Goal: Transaction & Acquisition: Book appointment/travel/reservation

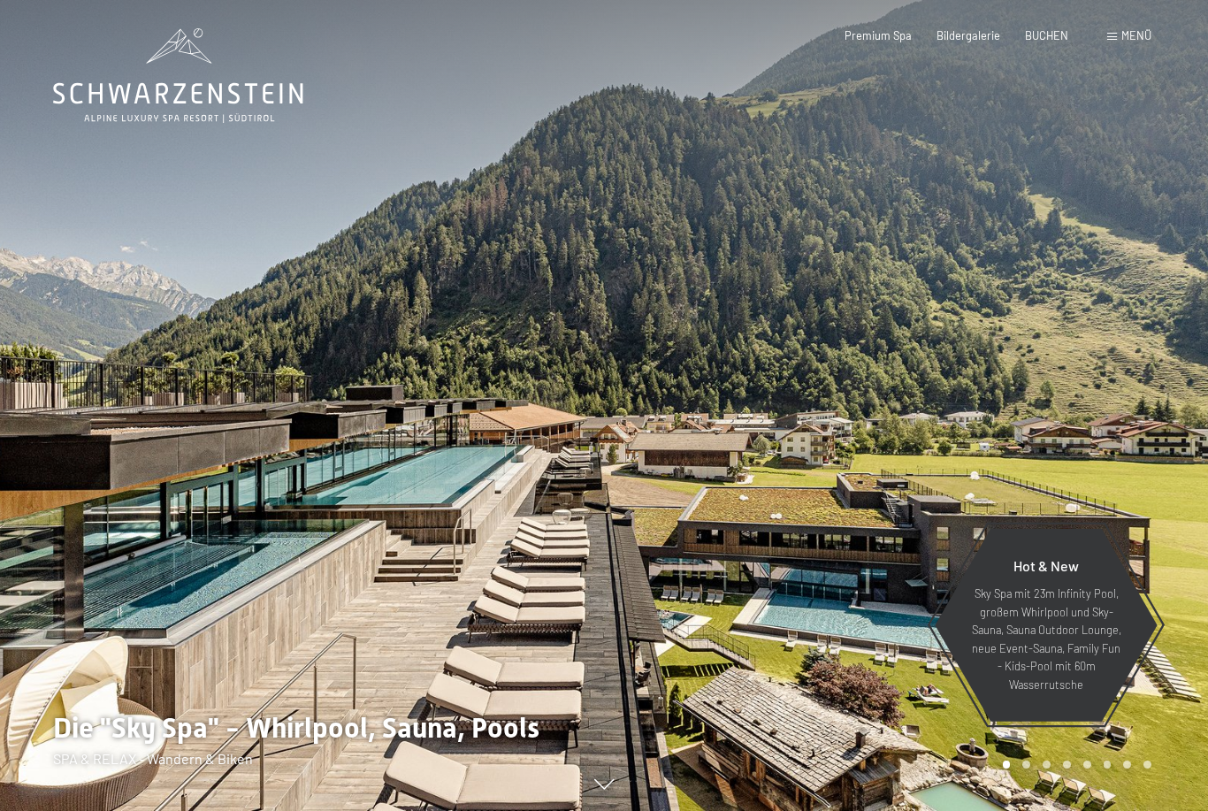
click at [1050, 33] on span "BUCHEN" at bounding box center [1046, 35] width 43 height 14
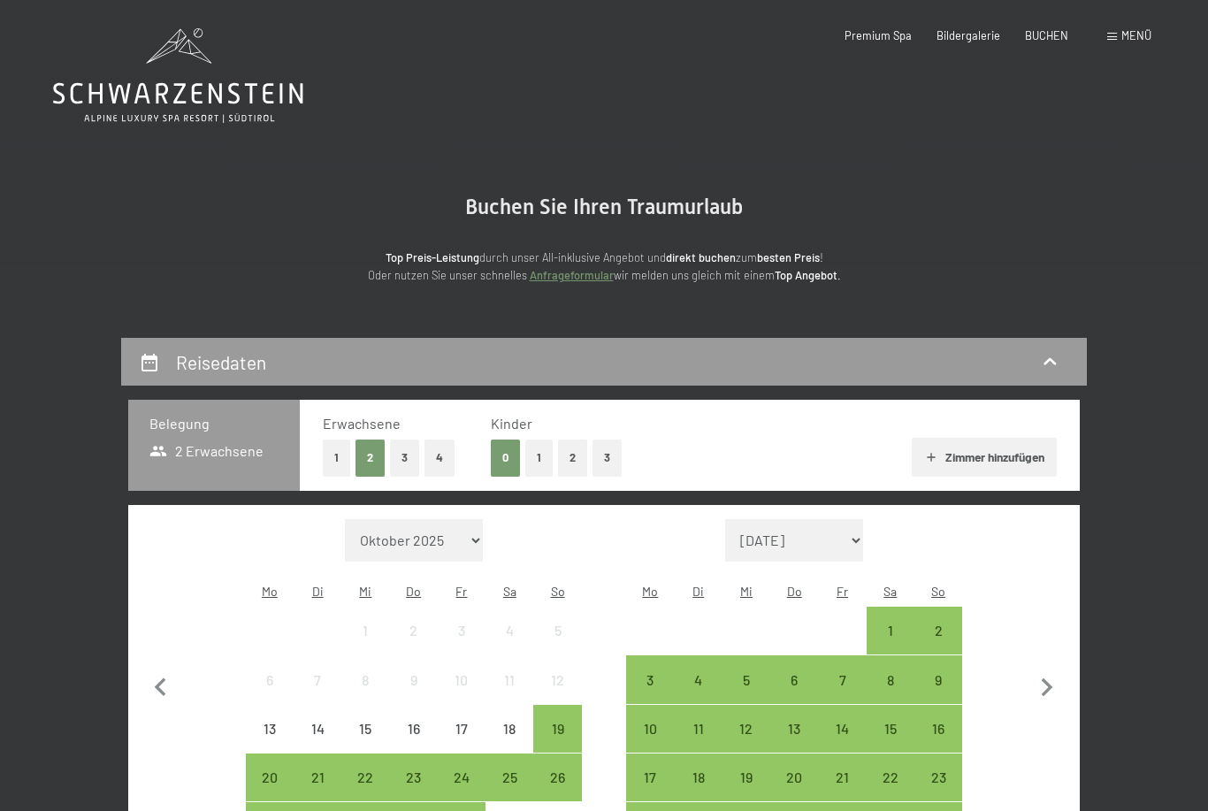
click at [539, 457] on button "1" at bounding box center [538, 457] width 27 height 36
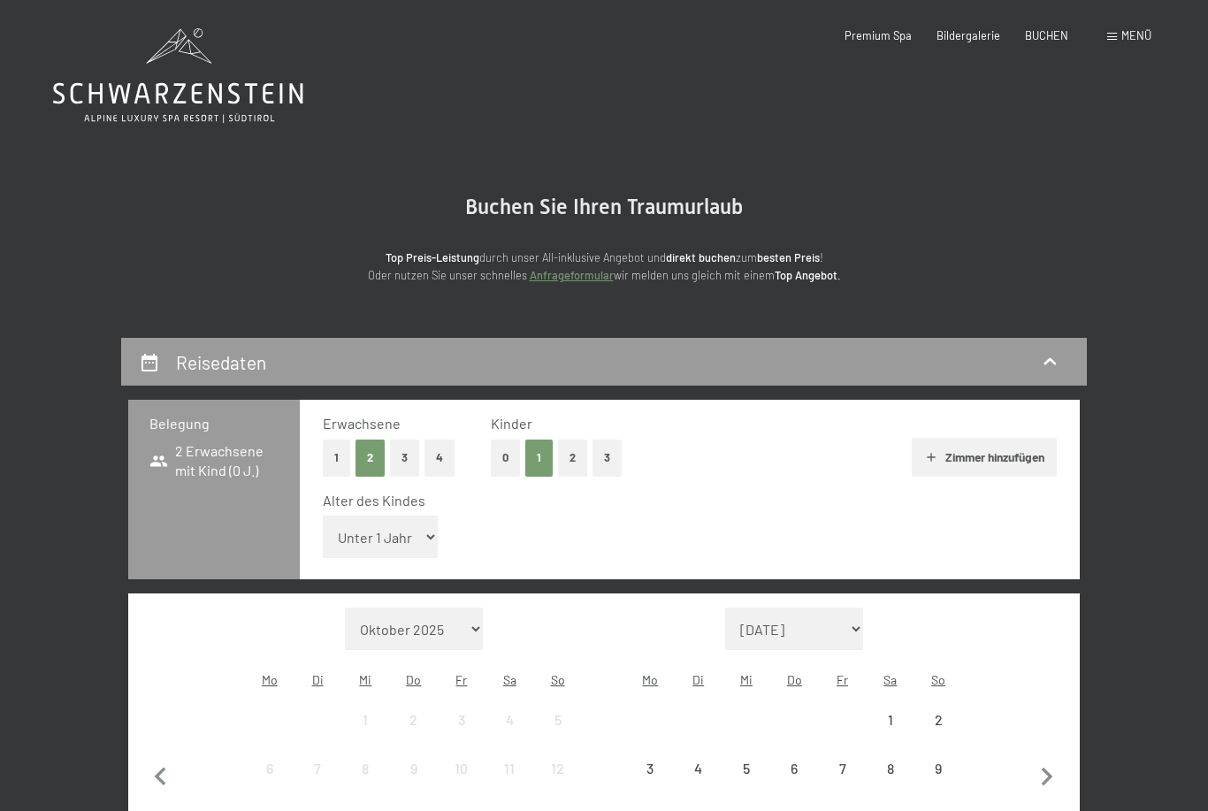
click at [571, 458] on button "2" at bounding box center [572, 457] width 29 height 36
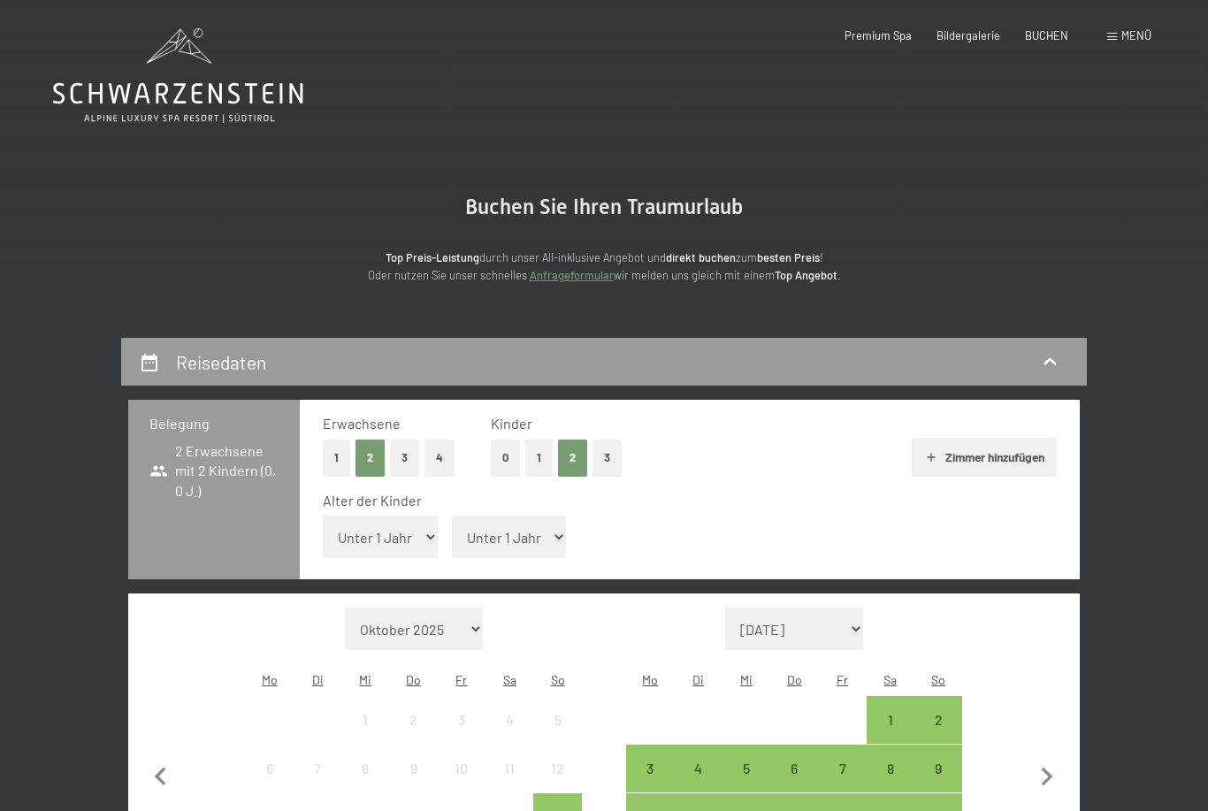
click at [407, 524] on select "Unter 1 Jahr 1 Jahr 2 Jahre 3 Jahre 4 Jahre 5 Jahre 6 Jahre 7 Jahre 8 Jahre 9 J…" at bounding box center [380, 536] width 115 height 42
select select "9"
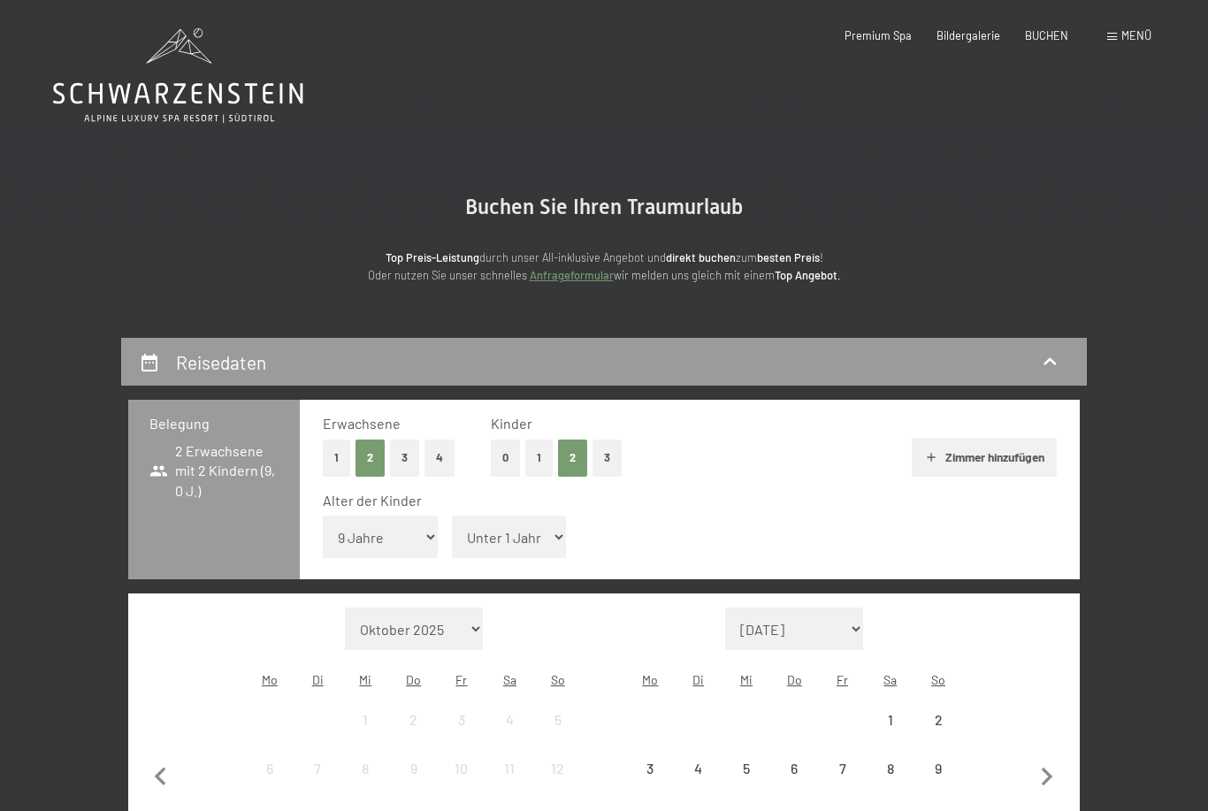
click at [501, 534] on select "Unter 1 Jahr 1 Jahr 2 Jahre 3 Jahre 4 Jahre 5 Jahre 6 Jahre 7 Jahre 8 Jahre 9 J…" at bounding box center [509, 536] width 115 height 42
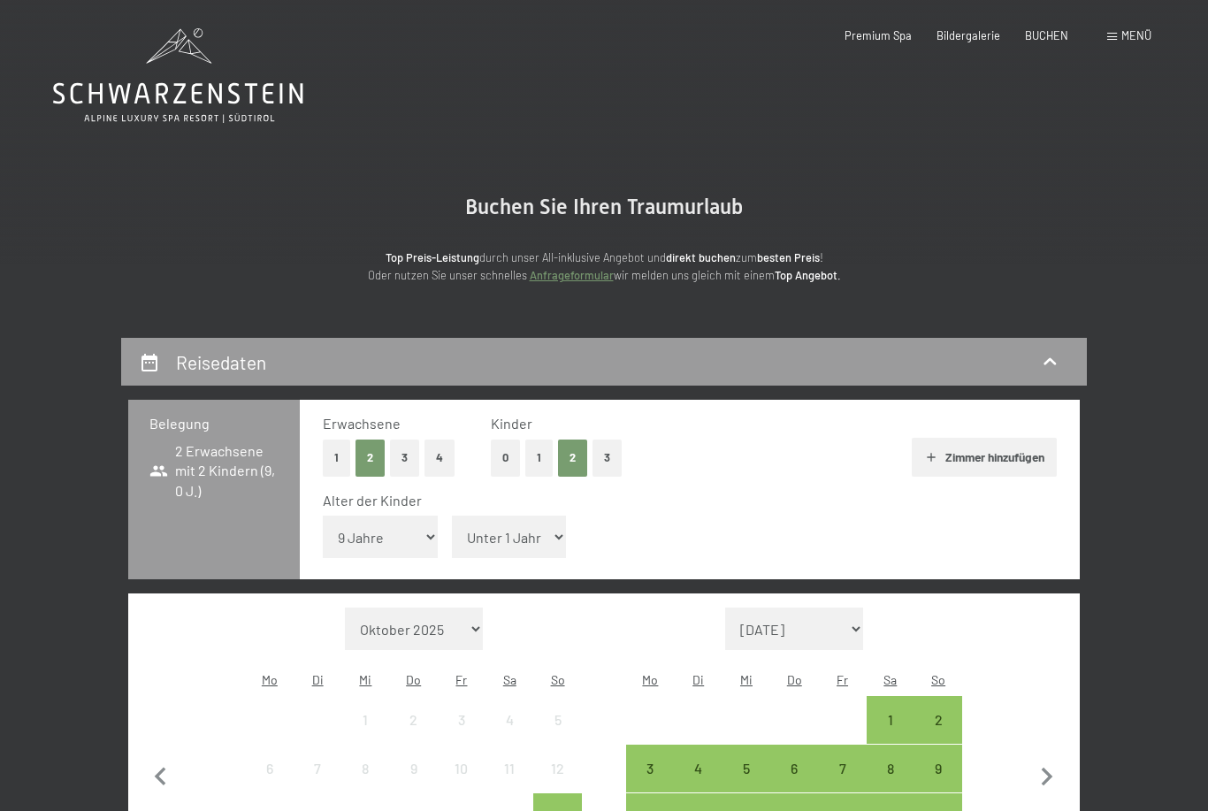
select select "7"
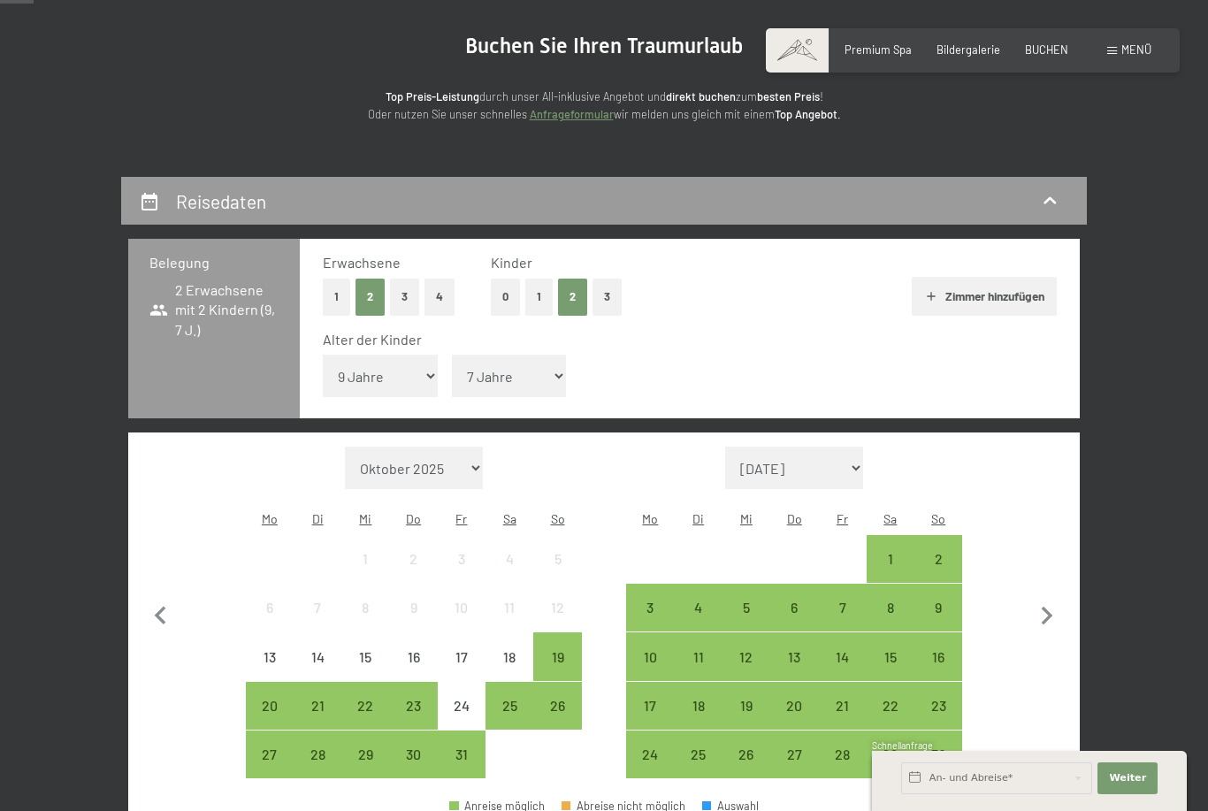
scroll to position [162, 0]
click at [653, 584] on div "3" at bounding box center [650, 606] width 44 height 44
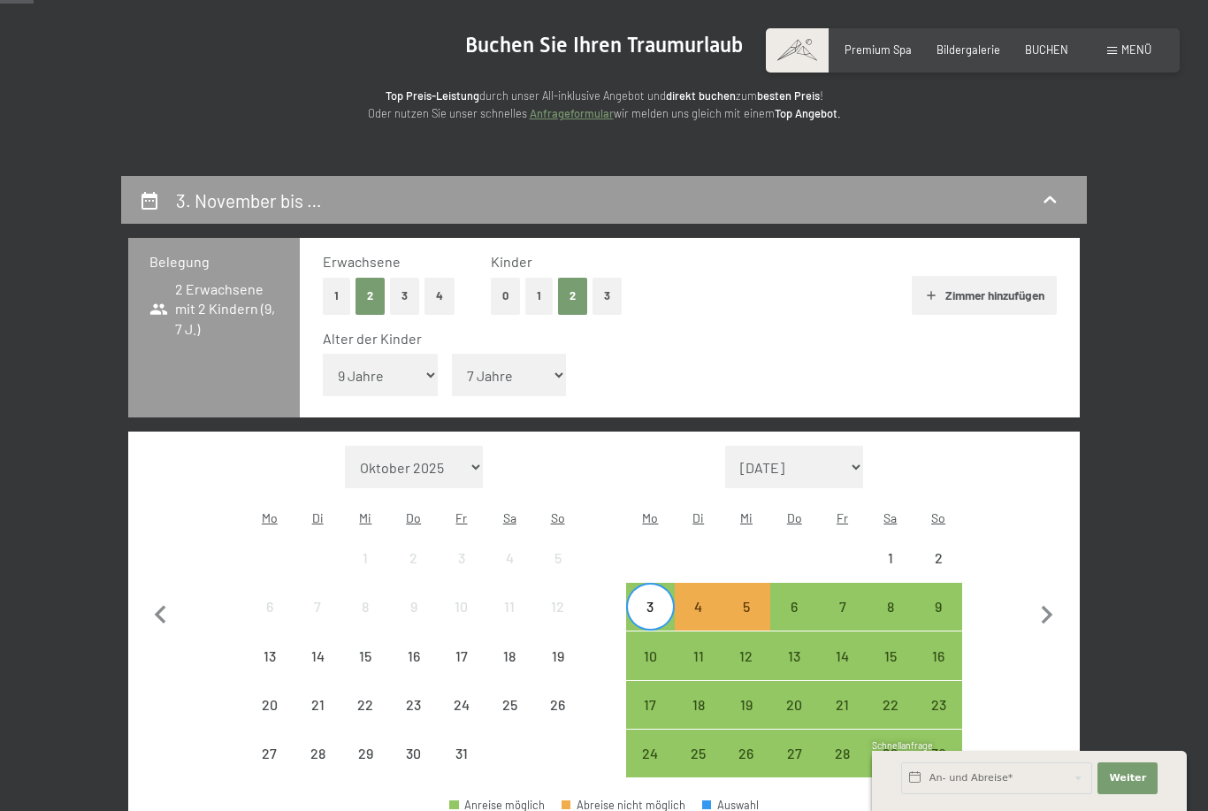
click at [840, 599] on div "7" at bounding box center [841, 621] width 44 height 44
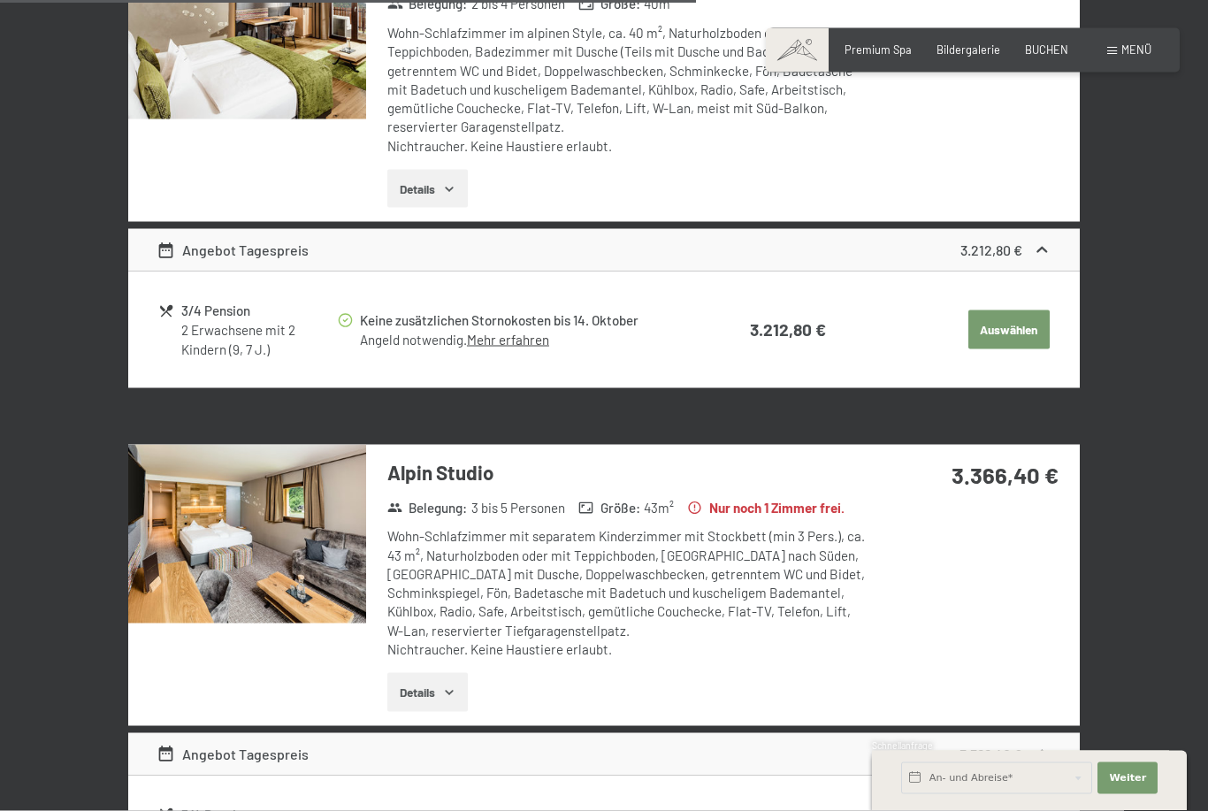
scroll to position [1751, 0]
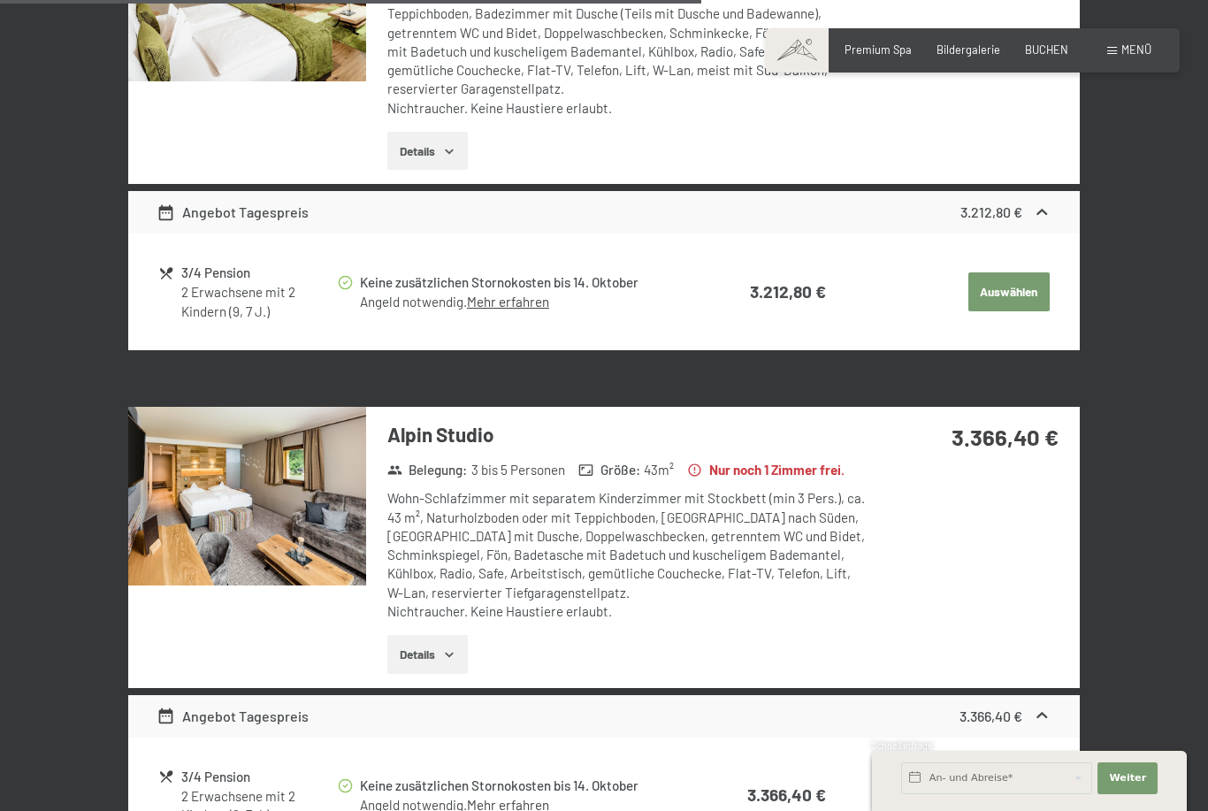
click at [448, 647] on icon "button" at bounding box center [449, 654] width 14 height 14
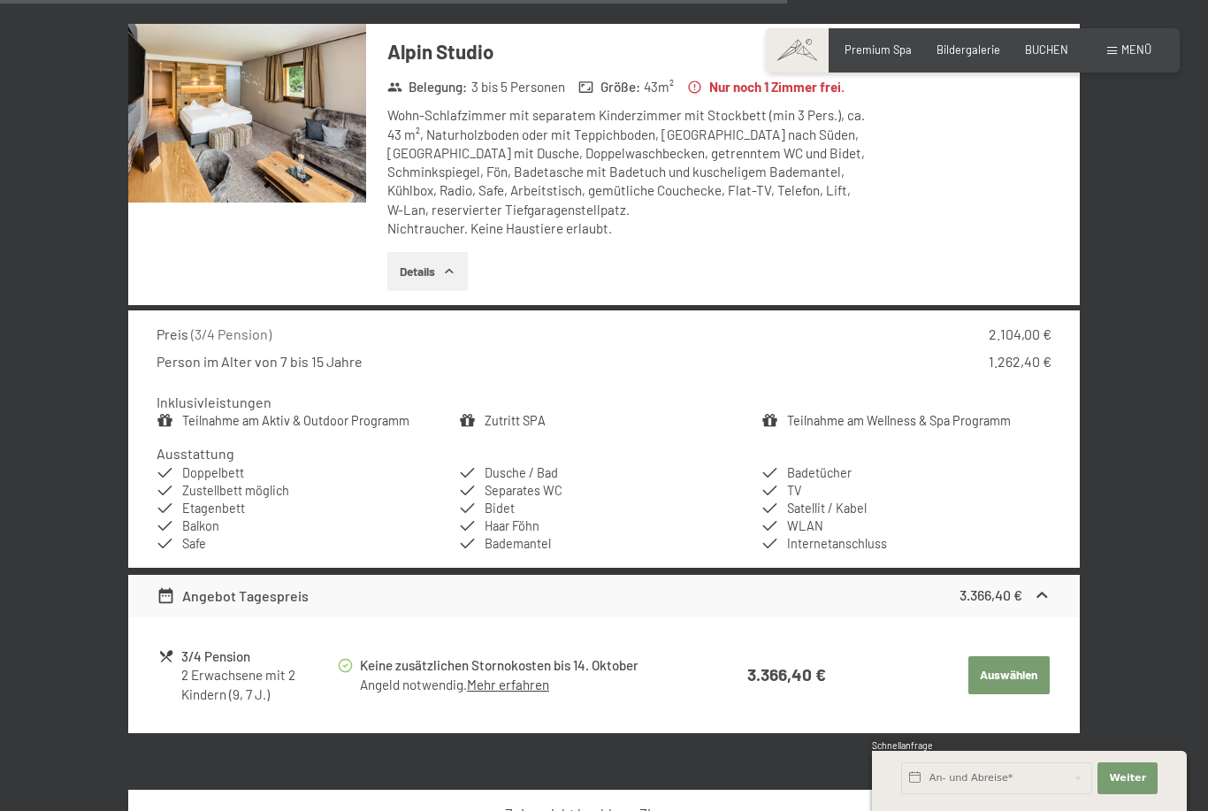
click at [988, 656] on button "Auswählen" at bounding box center [1008, 675] width 81 height 39
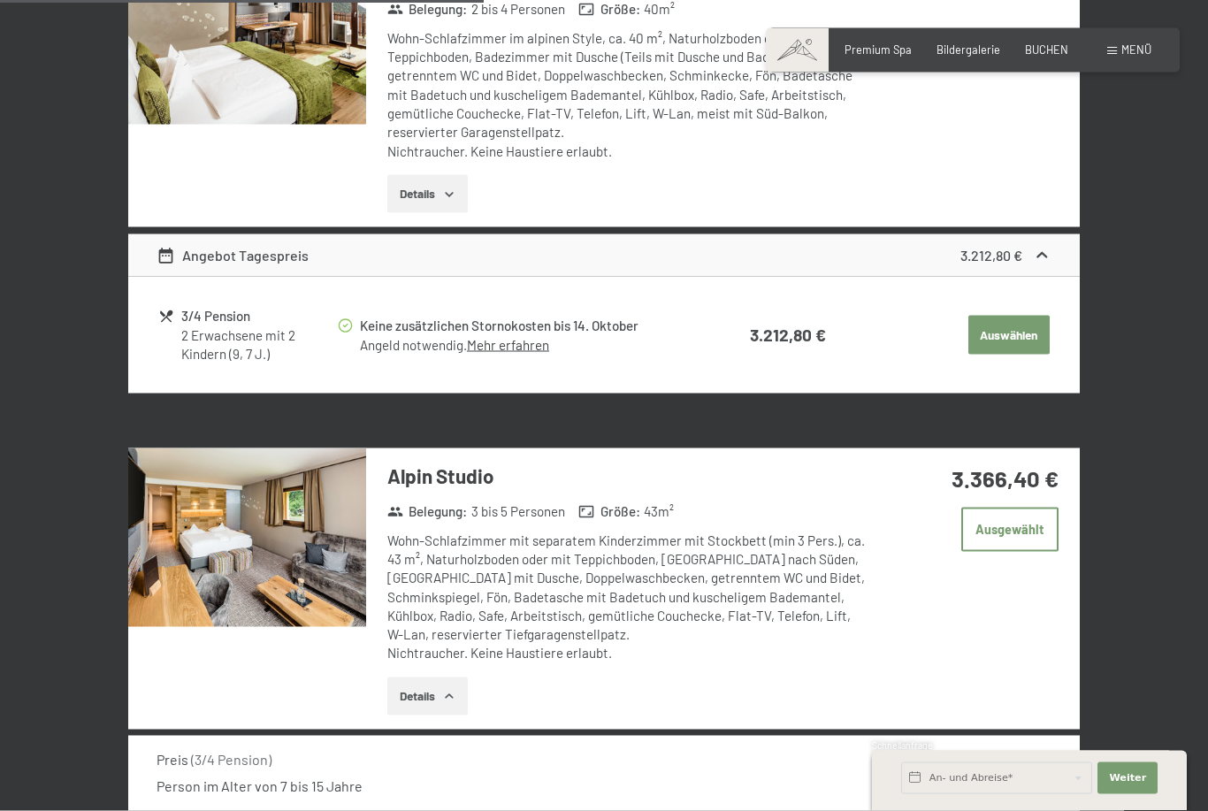
click at [436, 690] on button "Details" at bounding box center [427, 696] width 80 height 39
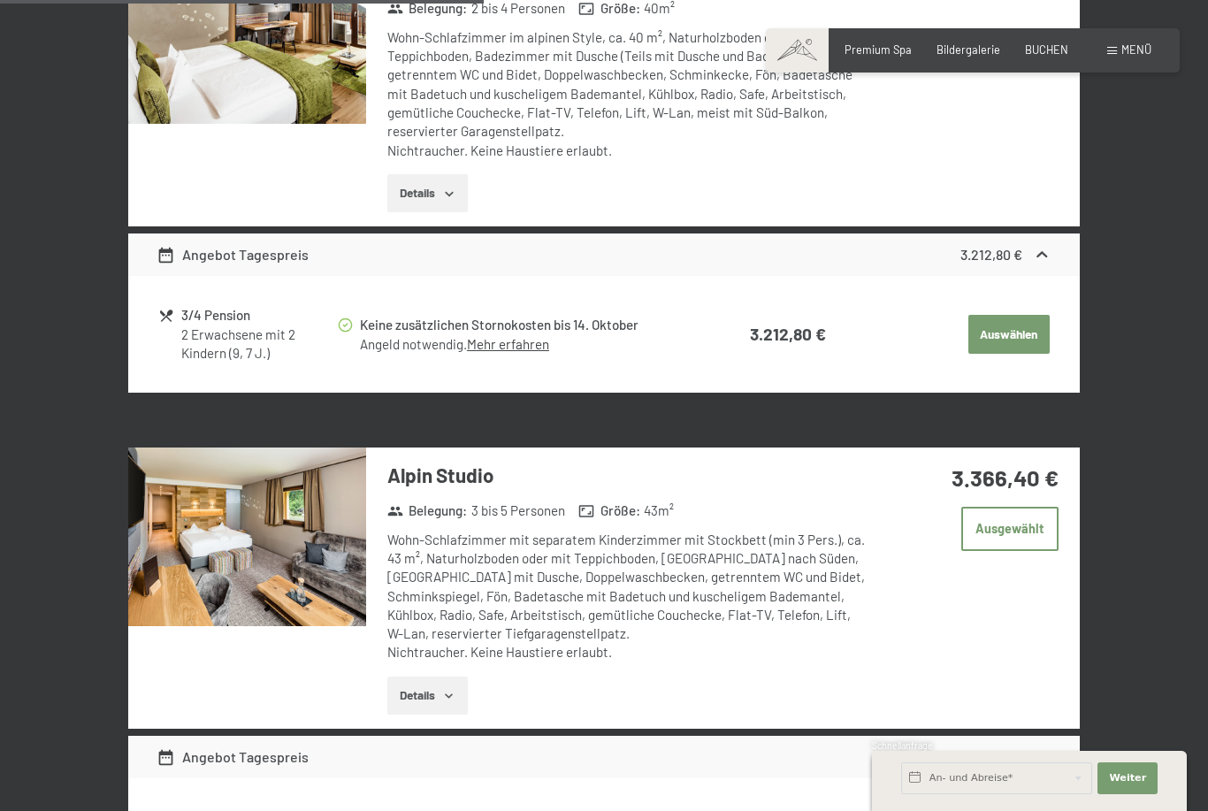
click at [265, 555] on img at bounding box center [247, 536] width 238 height 179
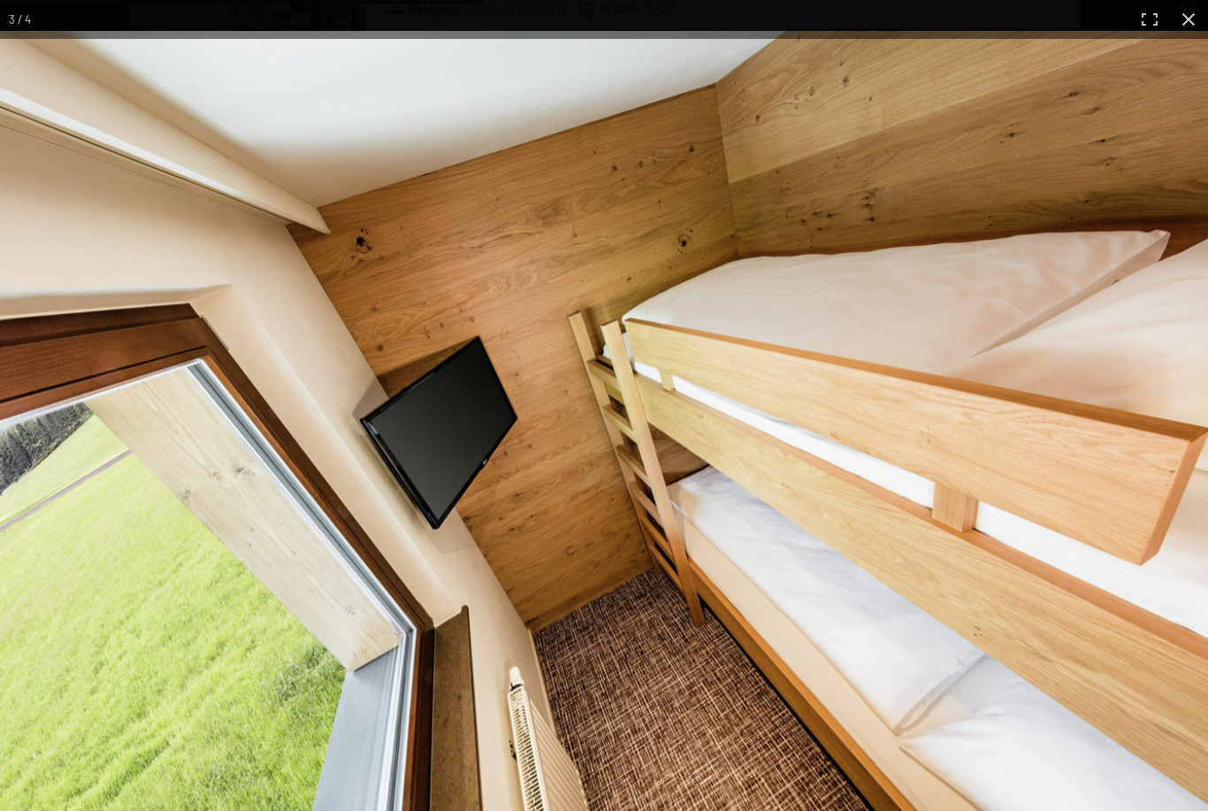
click at [1149, 124] on img at bounding box center [604, 433] width 1208 height 804
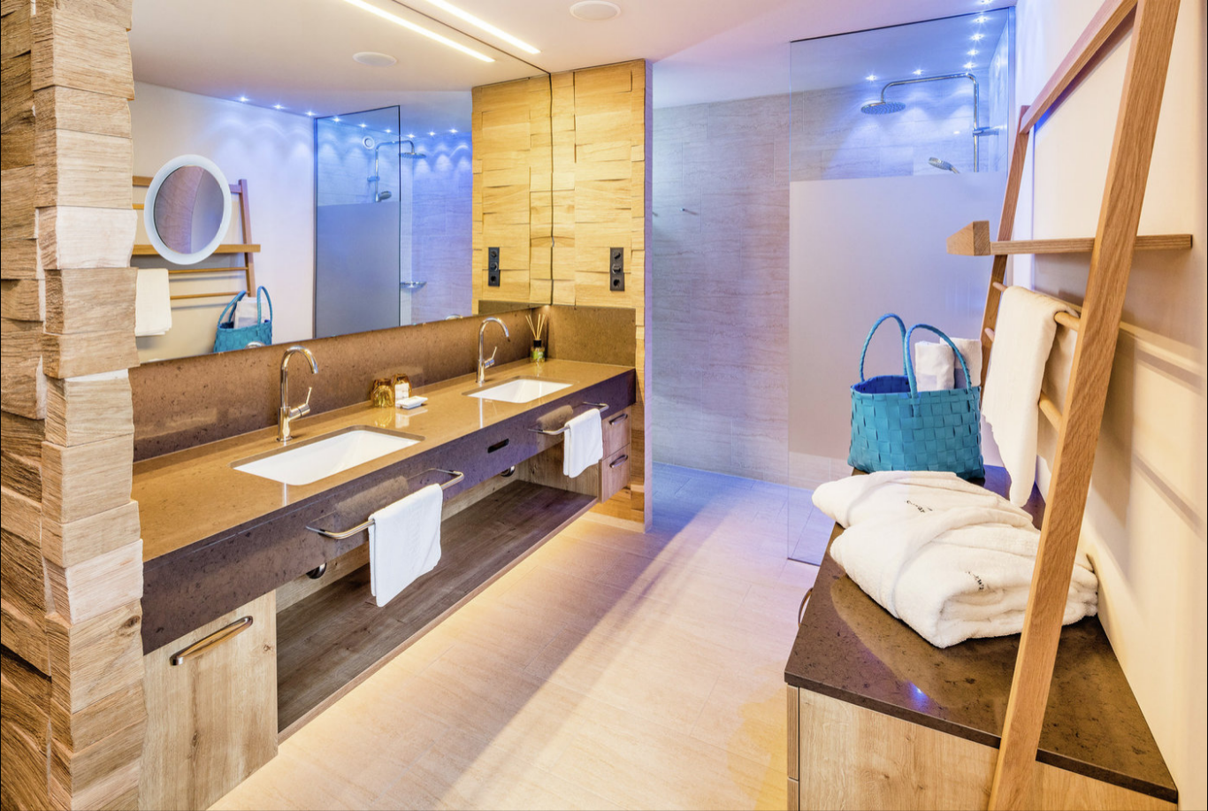
scroll to position [1728, 0]
